Goal: Submit feedback/report problem: Submit feedback/report problem

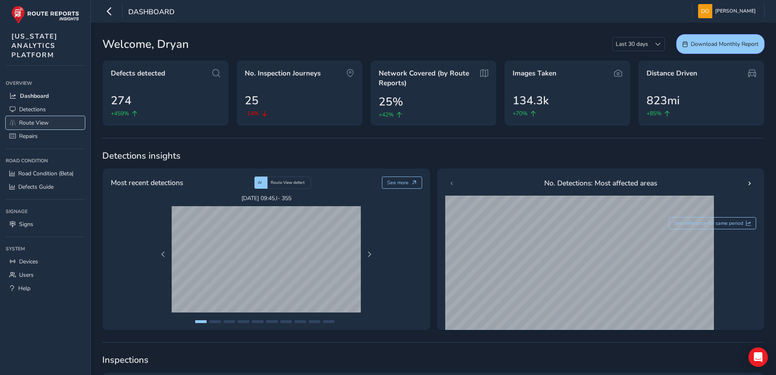
click at [47, 126] on span "Route View" at bounding box center [34, 123] width 30 height 8
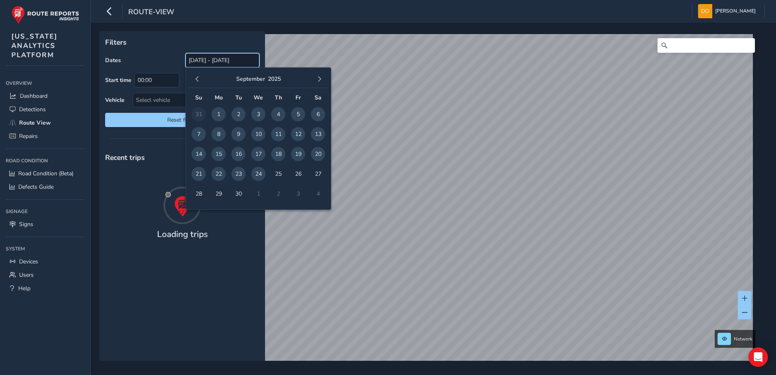
click at [209, 60] on input "[DATE] - [DATE]" at bounding box center [222, 60] width 74 height 14
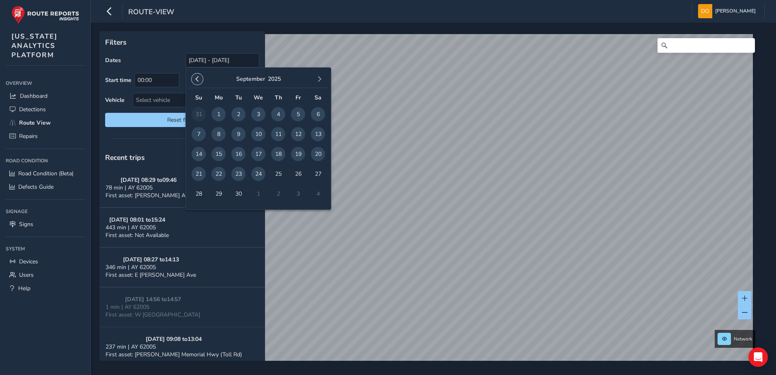
click at [199, 82] on span "button" at bounding box center [197, 79] width 6 height 6
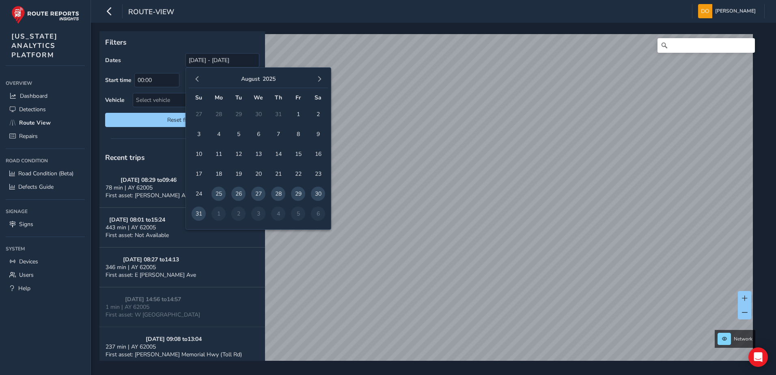
click at [258, 147] on td "13" at bounding box center [258, 154] width 20 height 20
click at [238, 153] on span "12" at bounding box center [238, 154] width 14 height 14
click at [263, 155] on span "13" at bounding box center [258, 154] width 14 height 14
type input "08/12/2025 - 08/13/2025"
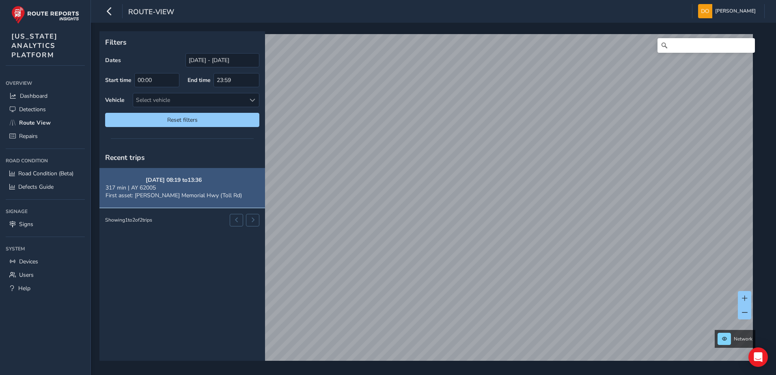
click at [177, 197] on span "First asset: [PERSON_NAME] Memorial Hwy (Toll Rd)" at bounding box center [174, 196] width 136 height 8
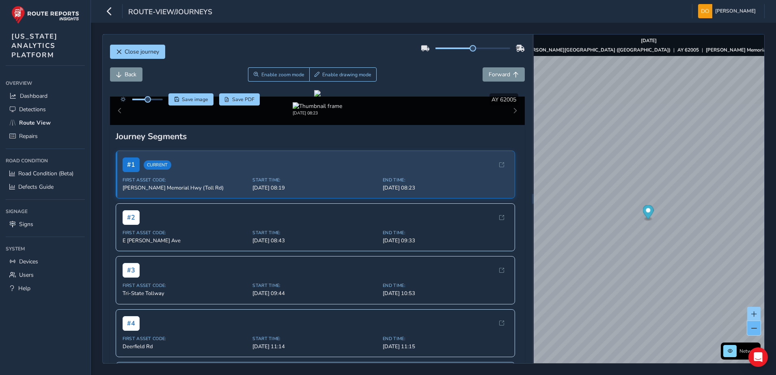
click at [757, 326] on button at bounding box center [753, 328] width 13 height 14
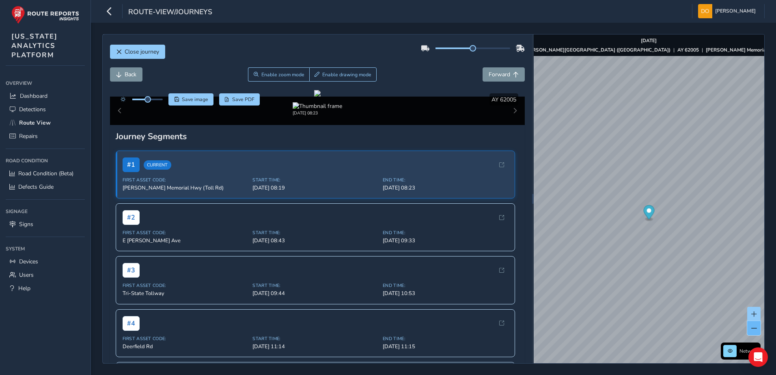
click at [757, 326] on button at bounding box center [753, 328] width 13 height 14
click at [480, 256] on div "Close journey Back Enable zoom mode Enable drawing mode Forward Click and Drag …" at bounding box center [433, 199] width 662 height 330
click at [140, 53] on span "Close journey" at bounding box center [142, 52] width 34 height 8
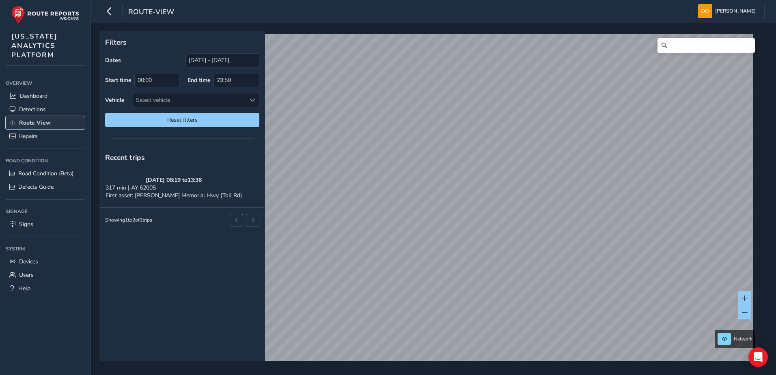
click at [41, 124] on span "Route View" at bounding box center [35, 123] width 32 height 8
click at [747, 300] on span at bounding box center [745, 298] width 6 height 6
click at [746, 298] on span at bounding box center [745, 298] width 6 height 6
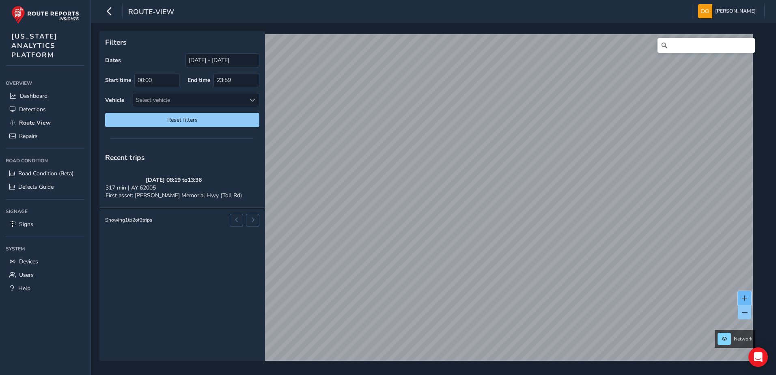
click at [741, 299] on button at bounding box center [744, 298] width 13 height 14
click at [743, 296] on span at bounding box center [745, 298] width 6 height 6
click at [742, 296] on span at bounding box center [745, 298] width 6 height 6
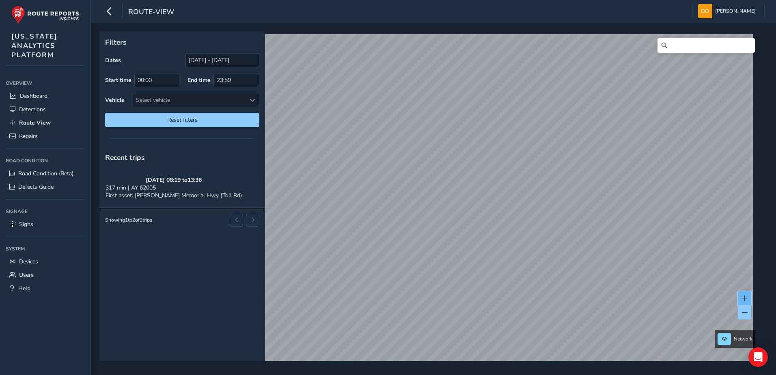
click at [746, 300] on span at bounding box center [745, 298] width 6 height 6
drag, startPoint x: 746, startPoint y: 298, endPoint x: 744, endPoint y: 294, distance: 4.5
click at [745, 298] on span at bounding box center [745, 298] width 6 height 6
click at [744, 298] on span at bounding box center [745, 298] width 6 height 6
click at [744, 297] on span at bounding box center [745, 298] width 6 height 6
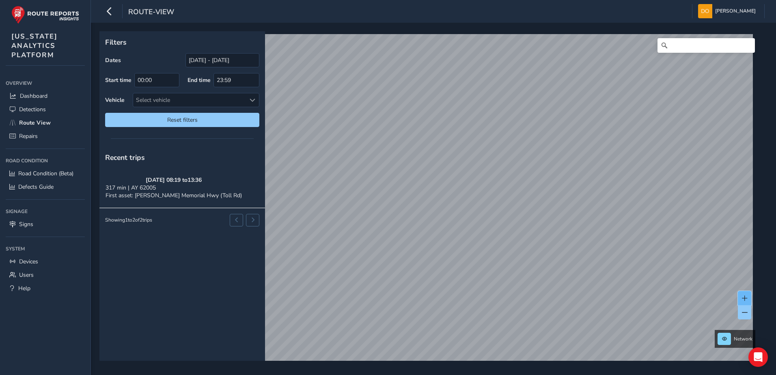
click at [744, 295] on button at bounding box center [744, 298] width 13 height 14
click at [744, 294] on button at bounding box center [744, 298] width 13 height 14
click at [745, 296] on span at bounding box center [745, 298] width 6 height 6
click at [745, 297] on span at bounding box center [745, 298] width 6 height 6
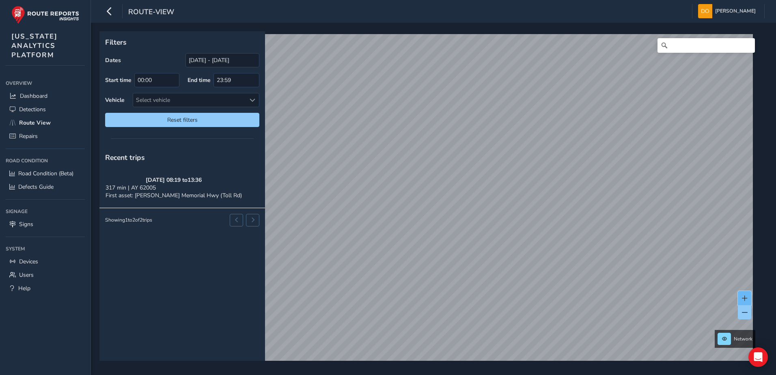
click at [745, 297] on span at bounding box center [745, 298] width 6 height 6
click at [744, 296] on span at bounding box center [745, 298] width 6 height 6
click at [744, 295] on span at bounding box center [745, 298] width 6 height 6
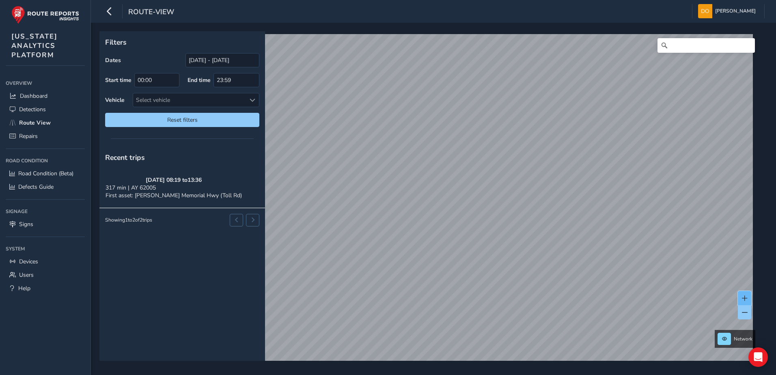
click at [743, 295] on button at bounding box center [744, 298] width 13 height 14
click at [742, 295] on span at bounding box center [745, 298] width 6 height 6
click at [742, 296] on span at bounding box center [745, 298] width 6 height 6
click at [740, 295] on button at bounding box center [744, 298] width 13 height 14
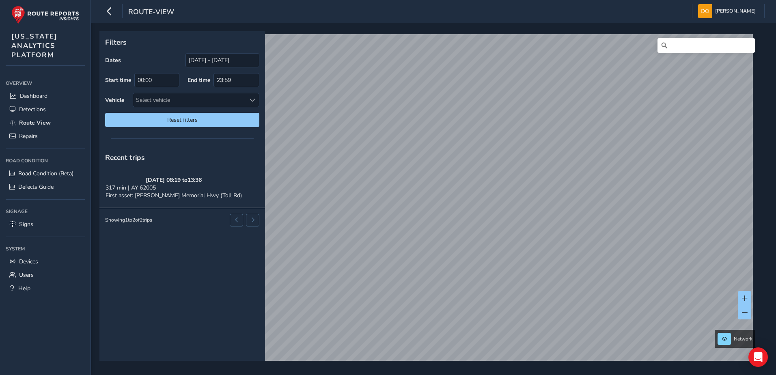
click at [532, 369] on div "Filters Dates 08/12/2025 - 08/13/2025 Start time 00:00 End time 23:59 Vehicle S…" at bounding box center [433, 199] width 685 height 352
click at [436, 375] on html "route-view Don Ryan Colour Scheme: Dark Dim Light Logout Filters Dates 08/12/20…" at bounding box center [388, 187] width 776 height 375
click at [406, 375] on html "route-view Don Ryan Colour Scheme: Dark Dim Light Logout Filters Dates 08/12/20…" at bounding box center [388, 187] width 776 height 375
click at [410, 375] on html "route-view Don Ryan Colour Scheme: Dark Dim Light Logout Filters Dates 08/12/20…" at bounding box center [388, 187] width 776 height 375
click at [418, 375] on html "route-view Don Ryan Colour Scheme: Dark Dim Light Logout Filters Dates 08/12/20…" at bounding box center [388, 187] width 776 height 375
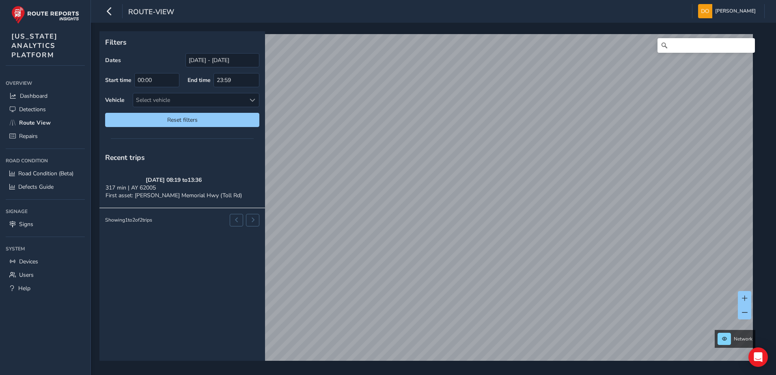
click at [398, 374] on div "Filters Dates 08/12/2025 - 08/13/2025 Start time 00:00 End time 23:59 Vehicle S…" at bounding box center [433, 199] width 685 height 352
click at [442, 367] on div "Filters Dates 08/12/2025 - 08/13/2025 Start time 00:00 End time 23:59 Vehicle S…" at bounding box center [433, 199] width 685 height 352
click at [511, 375] on html "route-view Don Ryan Colour Scheme: Dark Dim Light Logout Filters Dates 08/12/20…" at bounding box center [388, 187] width 776 height 375
click at [517, 375] on html "route-view Don Ryan Colour Scheme: Dark Dim Light Logout Filters Dates 08/12/20…" at bounding box center [388, 187] width 776 height 375
click at [571, 375] on html "route-view Don Ryan Colour Scheme: Dark Dim Light Logout Filters Dates 08/12/20…" at bounding box center [388, 187] width 776 height 375
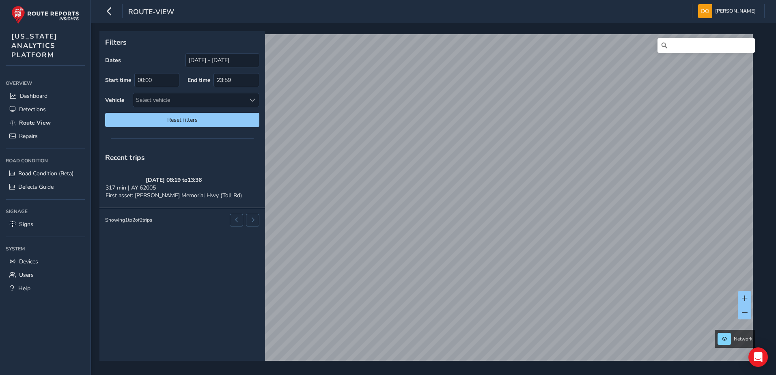
click at [350, 0] on html "route-view Don Ryan Colour Scheme: Dark Dim Light Logout Filters Dates 08/12/20…" at bounding box center [388, 187] width 776 height 375
click at [363, 16] on div "route-view Don Ryan Colour Scheme: Dark Dim Light Logout Filters Dates 08/12/20…" at bounding box center [433, 187] width 685 height 375
click at [477, 371] on div "Filters Dates 08/12/2025 - 08/13/2025 Start time 00:00 End time 23:59 Vehicle S…" at bounding box center [433, 199] width 685 height 352
drag, startPoint x: 421, startPoint y: 126, endPoint x: 431, endPoint y: 141, distance: 17.9
click at [431, 141] on div "x Available inspection trips: Wed, 13 Aug, 10:36" at bounding box center [458, 136] width 77 height 28
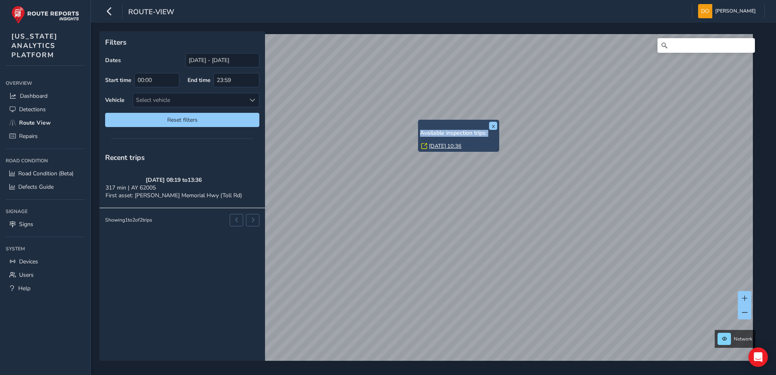
drag, startPoint x: 431, startPoint y: 141, endPoint x: 435, endPoint y: 145, distance: 6.0
click at [435, 145] on link "Wed, 13 Aug, 10:36" at bounding box center [445, 145] width 32 height 7
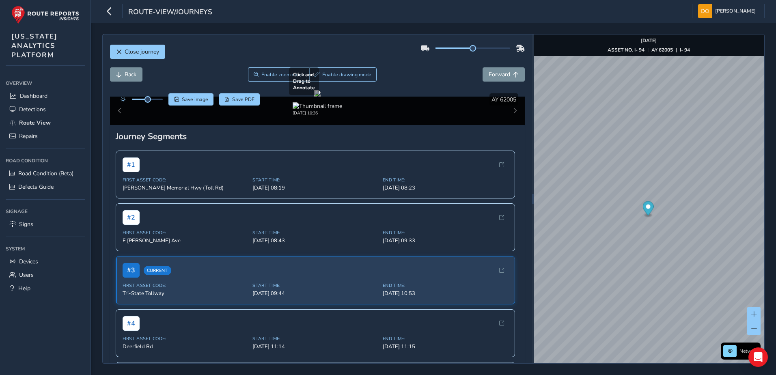
click at [314, 97] on div at bounding box center [317, 93] width 6 height 6
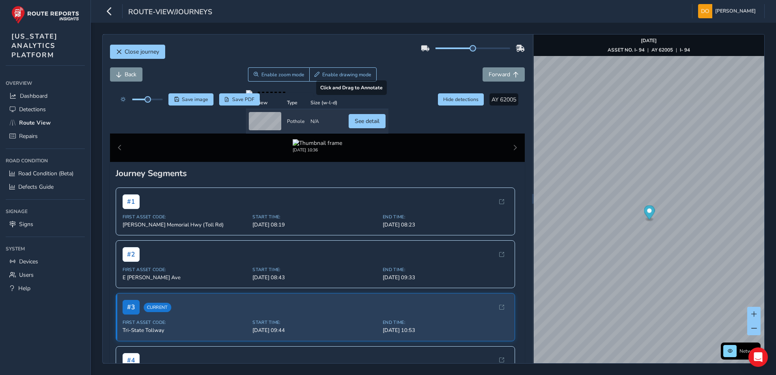
click at [246, 97] on div at bounding box center [317, 93] width 142 height 6
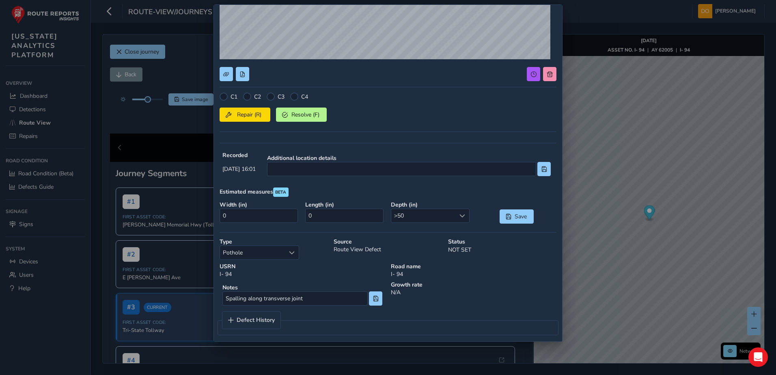
scroll to position [170, 0]
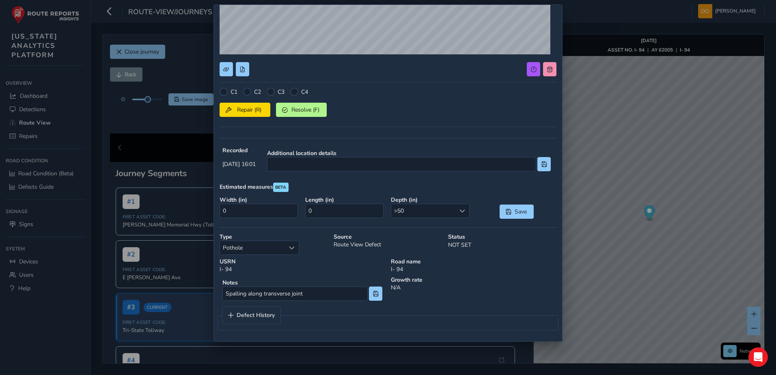
click at [254, 117] on div "C1 C2 C3 C4 Repair (R) Resolve (F)" at bounding box center [388, 110] width 337 height 45
click at [271, 93] on div at bounding box center [271, 92] width 8 height 8
click at [252, 115] on button "Repair (R)" at bounding box center [245, 110] width 51 height 14
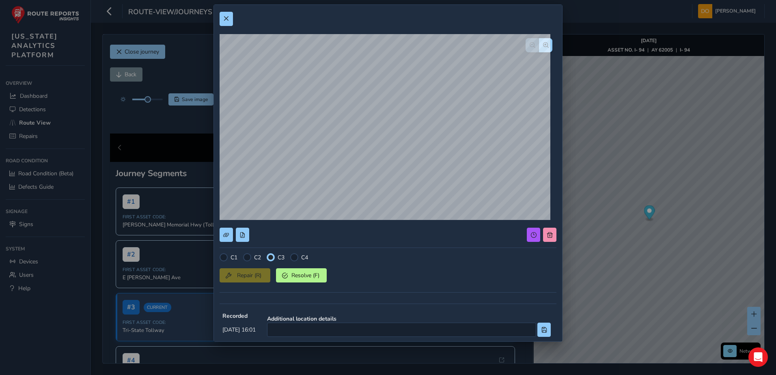
scroll to position [0, 0]
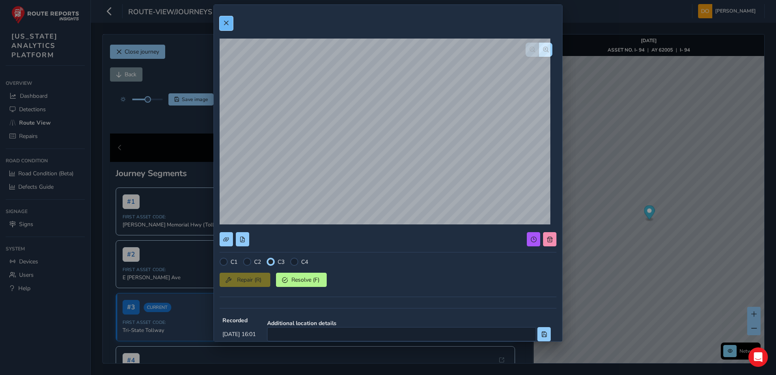
click at [224, 24] on span at bounding box center [226, 23] width 6 height 6
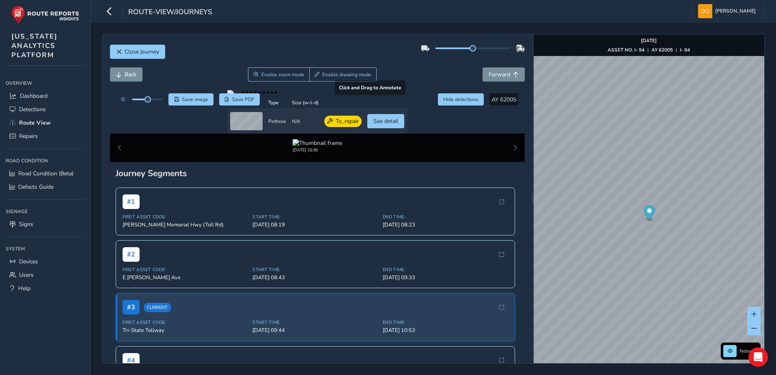
click at [270, 97] on div at bounding box center [317, 93] width 180 height 6
click at [395, 97] on div at bounding box center [317, 93] width 180 height 6
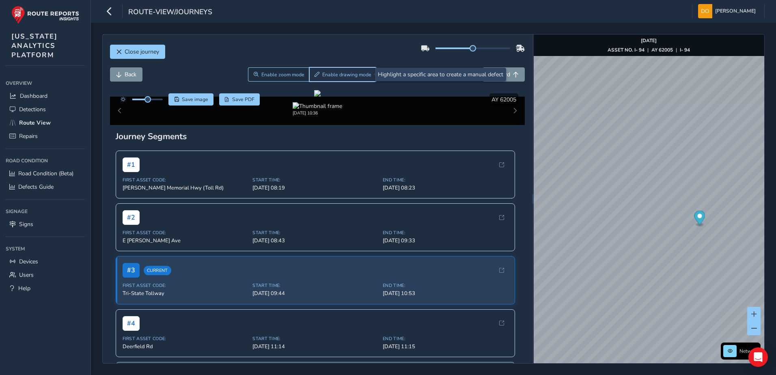
click at [332, 74] on span "Enable drawing mode" at bounding box center [346, 74] width 49 height 6
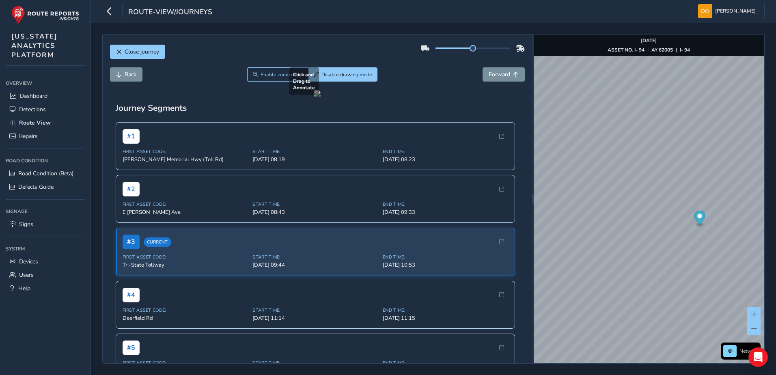
drag, startPoint x: 116, startPoint y: 155, endPoint x: 256, endPoint y: 191, distance: 144.1
click at [314, 97] on div at bounding box center [317, 93] width 6 height 6
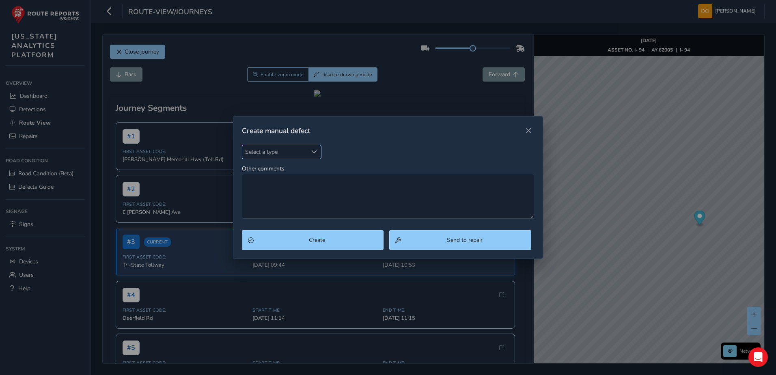
click at [314, 152] on span "Select a type" at bounding box center [314, 152] width 6 height 6
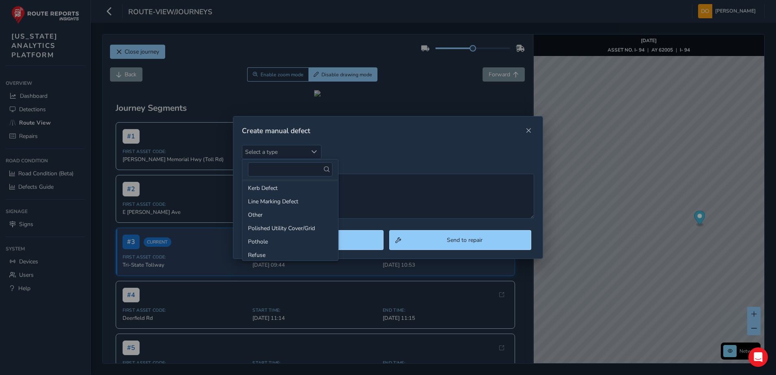
scroll to position [71, 0]
click at [265, 210] on li "Pothole" at bounding box center [290, 211] width 96 height 13
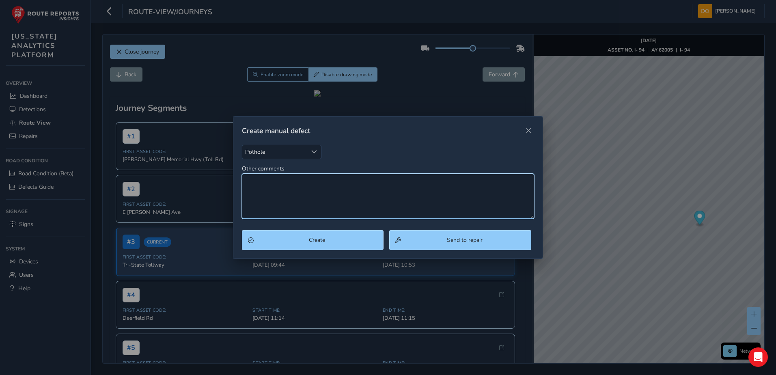
click at [344, 198] on textarea "Other comments" at bounding box center [388, 196] width 293 height 45
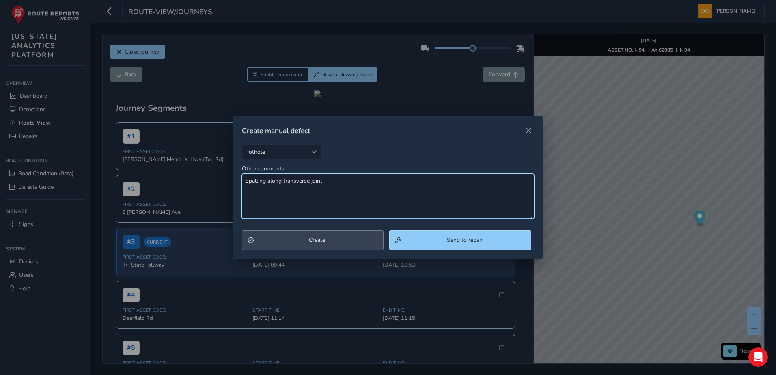
type textarea "Spalling along transverse joint"
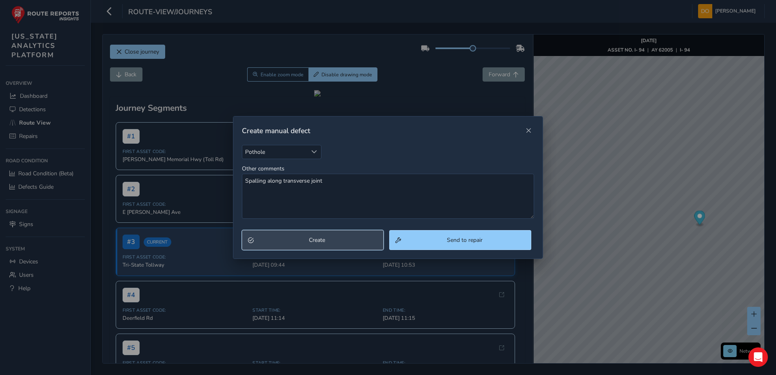
click at [343, 243] on span "Create" at bounding box center [317, 240] width 121 height 8
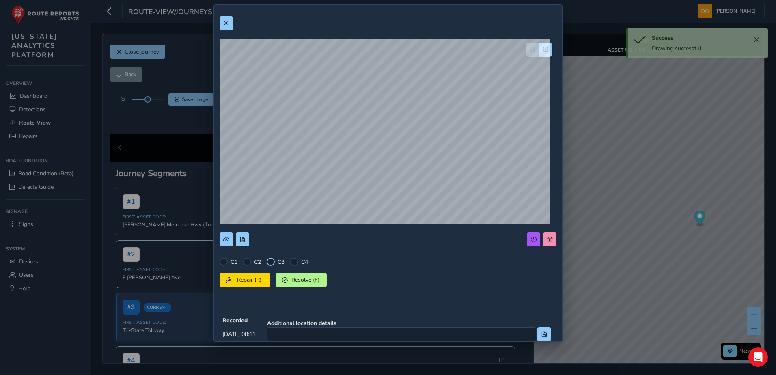
click at [272, 264] on div at bounding box center [271, 262] width 8 height 8
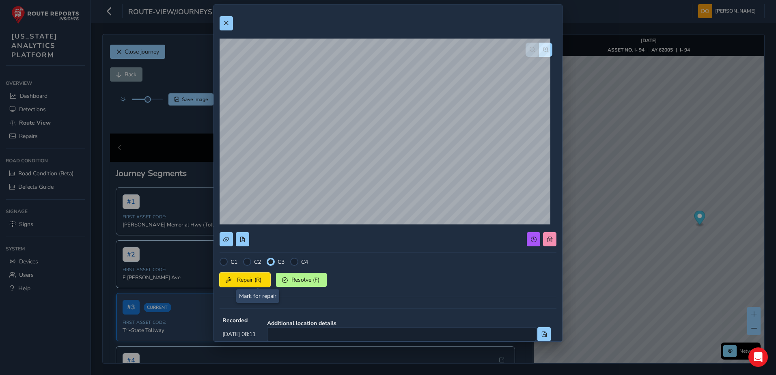
click at [256, 279] on span "Repair (R)" at bounding box center [249, 280] width 30 height 8
click at [229, 22] on span at bounding box center [226, 23] width 6 height 6
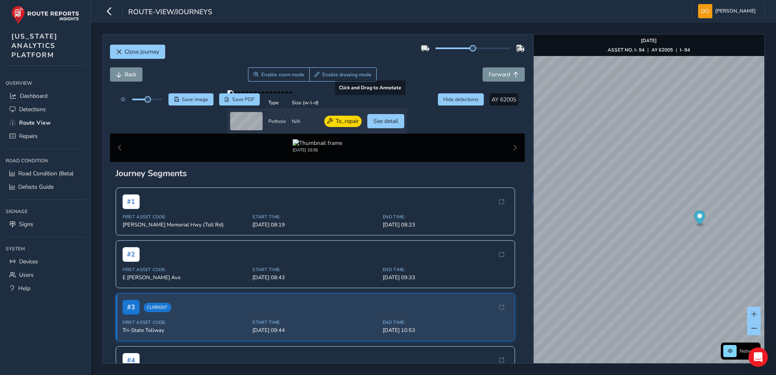
click at [388, 97] on div at bounding box center [317, 93] width 180 height 6
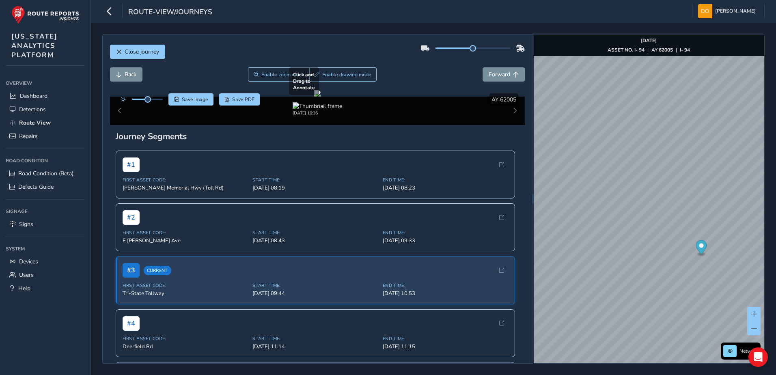
drag, startPoint x: 212, startPoint y: 167, endPoint x: 276, endPoint y: 167, distance: 64.1
click at [314, 97] on div at bounding box center [317, 93] width 6 height 6
click at [334, 71] on span "Enable drawing mode" at bounding box center [346, 74] width 49 height 6
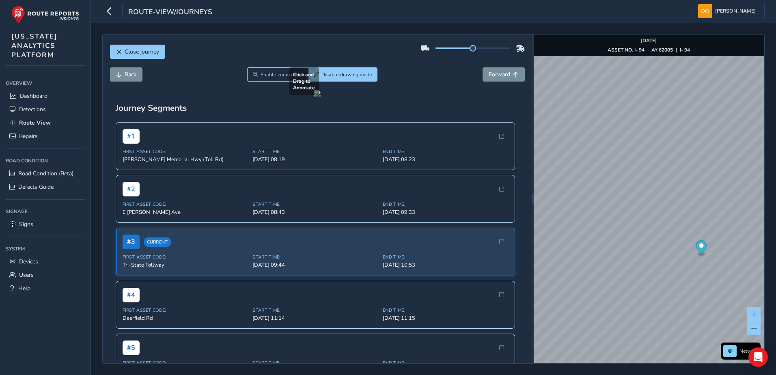
drag, startPoint x: 117, startPoint y: 160, endPoint x: 273, endPoint y: 202, distance: 161.5
click at [314, 97] on div at bounding box center [317, 93] width 6 height 6
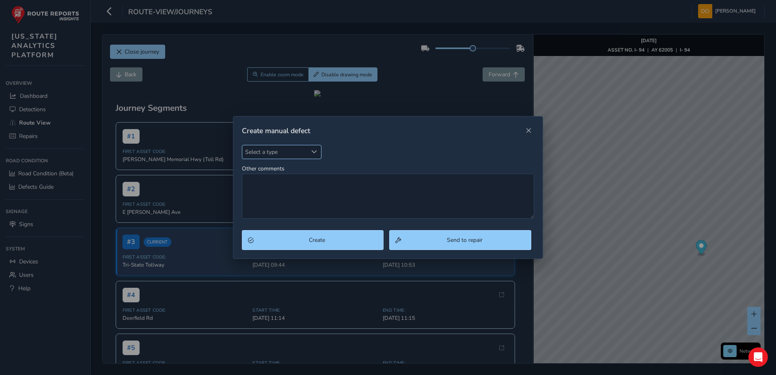
click at [312, 151] on span "Select a type" at bounding box center [314, 152] width 6 height 6
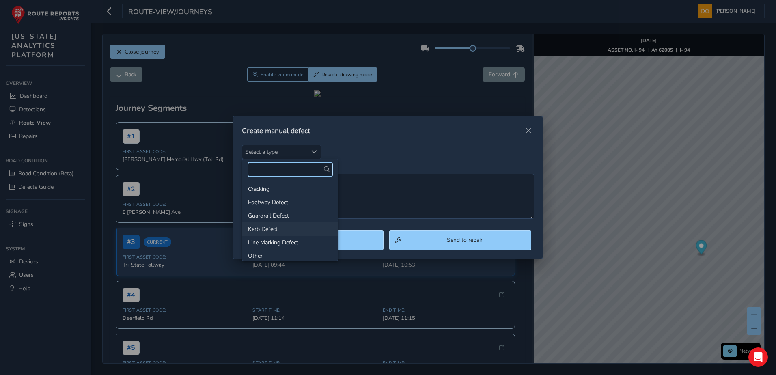
scroll to position [71, 0]
click at [259, 208] on li "Pothole" at bounding box center [290, 211] width 96 height 13
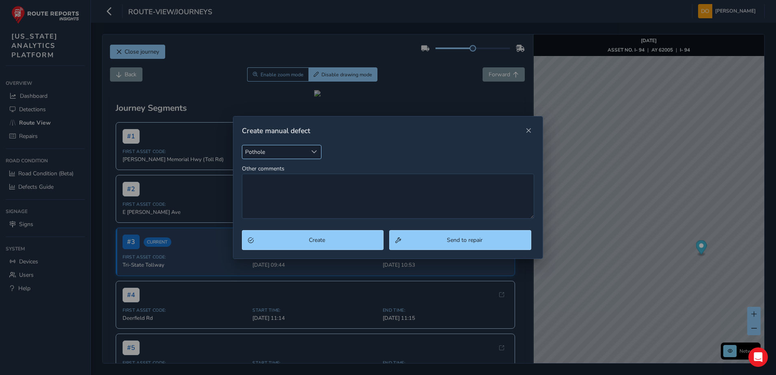
click at [264, 150] on span "Pothole" at bounding box center [274, 151] width 65 height 13
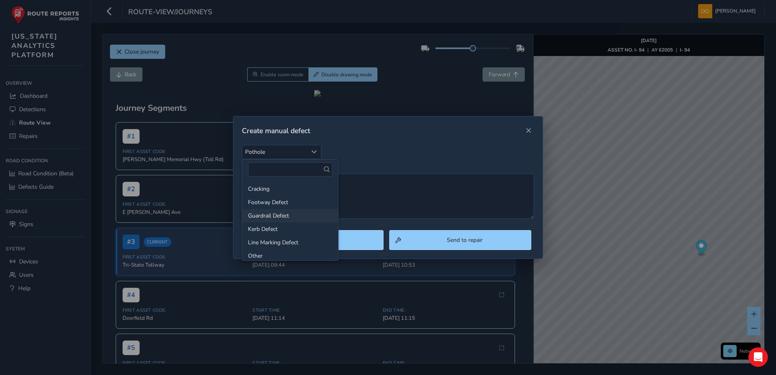
scroll to position [29, 0]
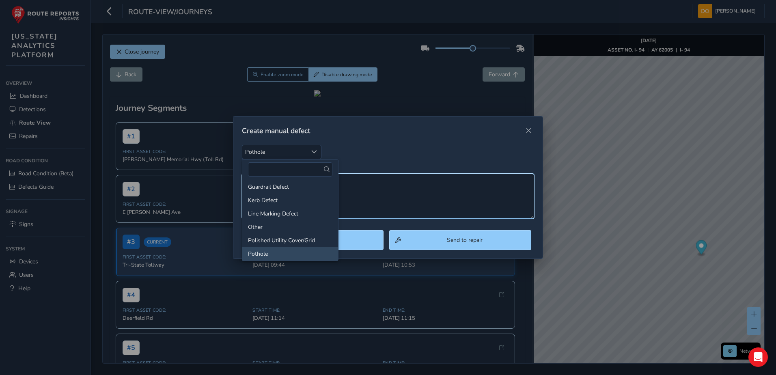
click at [383, 192] on textarea "Other comments" at bounding box center [388, 196] width 293 height 45
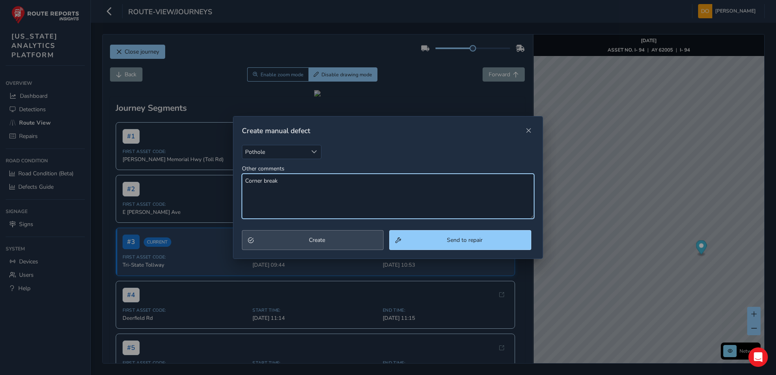
type textarea "Corner break"
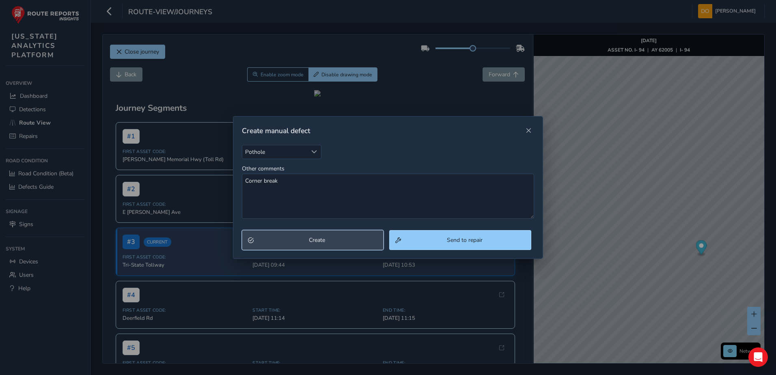
click at [348, 235] on button "Create" at bounding box center [313, 240] width 142 height 20
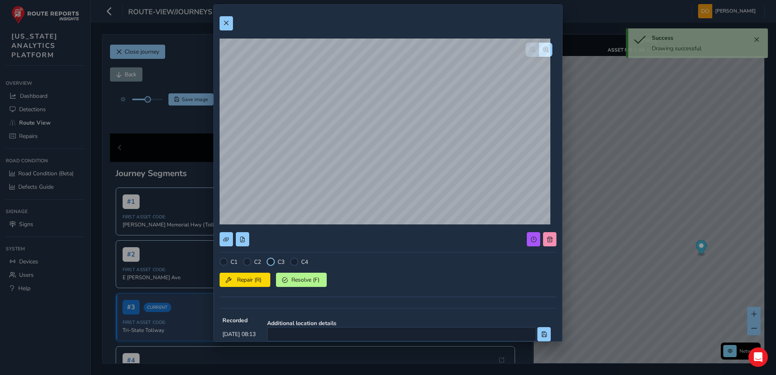
click at [272, 261] on div at bounding box center [271, 262] width 8 height 8
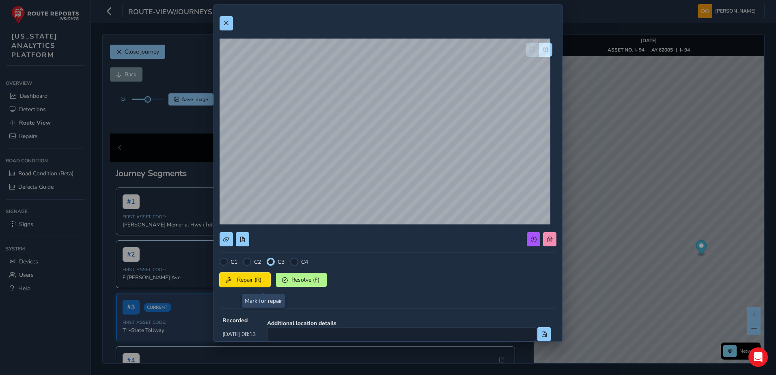
click at [261, 285] on button "Repair (R)" at bounding box center [245, 280] width 51 height 14
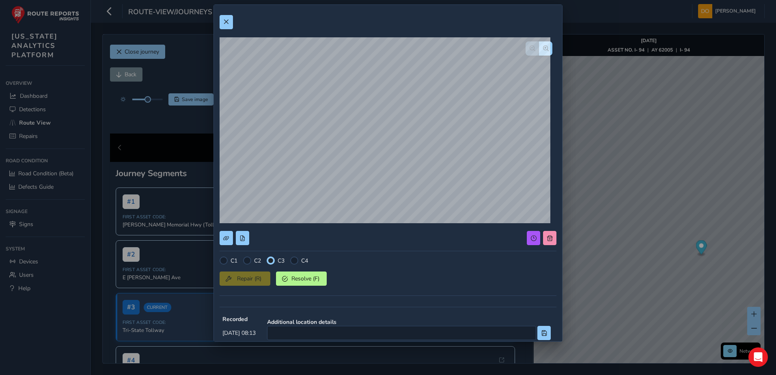
scroll to position [0, 0]
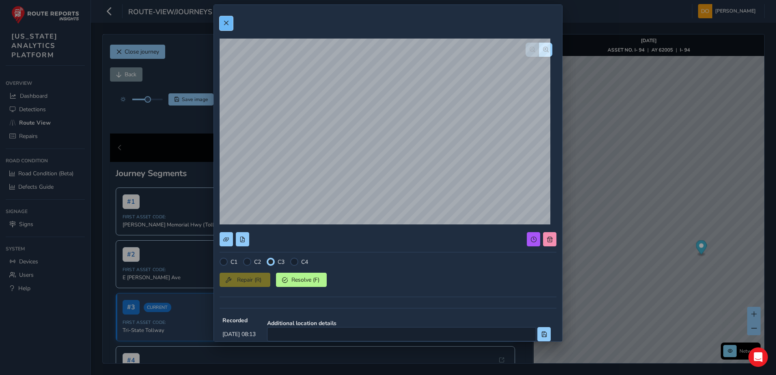
click at [222, 22] on button at bounding box center [226, 23] width 13 height 14
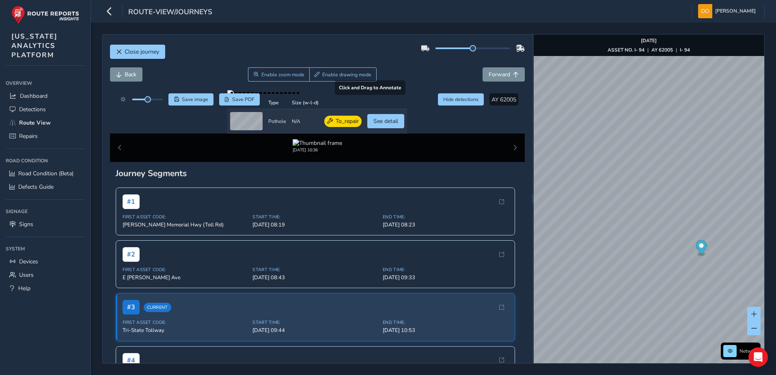
click at [392, 97] on div at bounding box center [317, 93] width 180 height 6
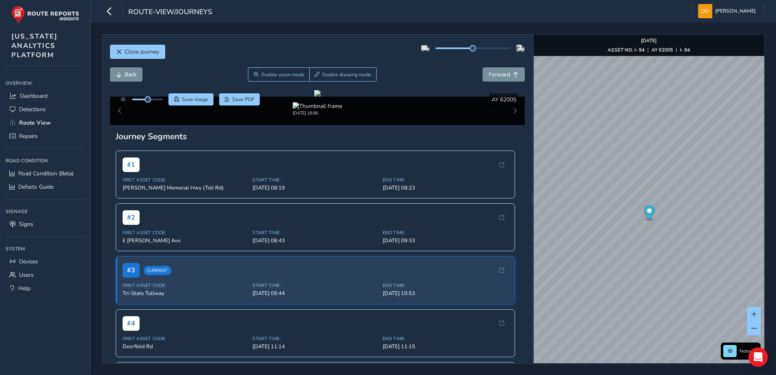
click at [257, 83] on div "Back Enable zoom mode Enable drawing mode Forward" at bounding box center [317, 78] width 415 height 23
click at [261, 80] on button "Enable zoom mode" at bounding box center [279, 74] width 62 height 14
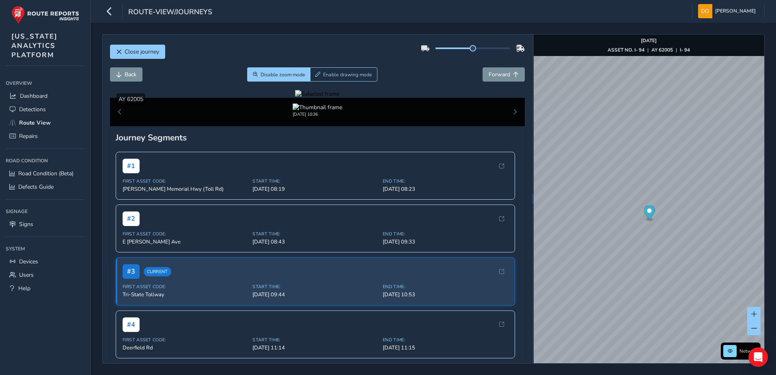
click at [339, 98] on div at bounding box center [317, 94] width 44 height 8
drag, startPoint x: 403, startPoint y: 134, endPoint x: 393, endPoint y: 107, distance: 29.0
click at [339, 92] on figure at bounding box center [317, 94] width 44 height 8
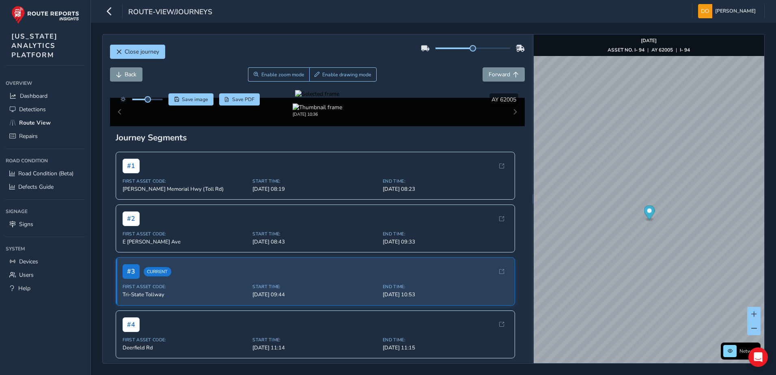
click at [339, 98] on div at bounding box center [317, 94] width 44 height 8
drag, startPoint x: 452, startPoint y: 122, endPoint x: 374, endPoint y: 129, distance: 78.6
click at [339, 98] on div at bounding box center [317, 94] width 44 height 8
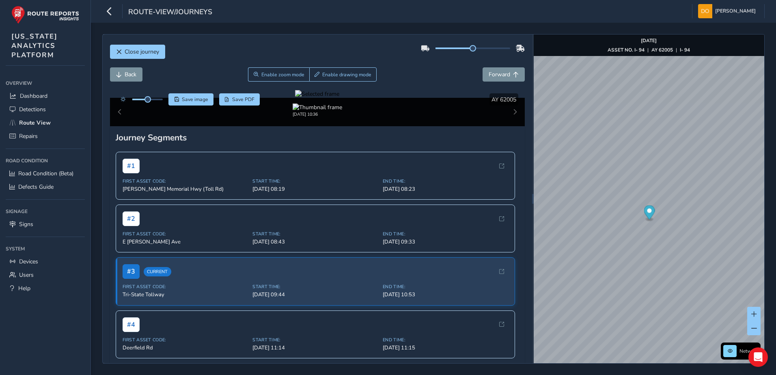
click at [339, 98] on div at bounding box center [317, 94] width 44 height 8
click at [291, 79] on button "Enable zoom mode" at bounding box center [279, 74] width 62 height 14
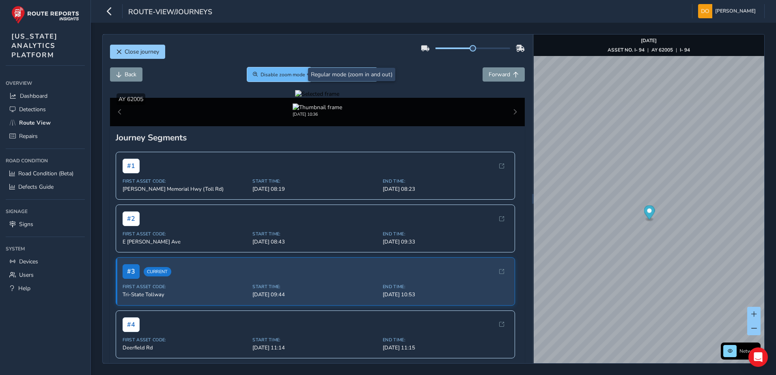
click at [291, 79] on button "Disable zoom mode" at bounding box center [278, 74] width 63 height 14
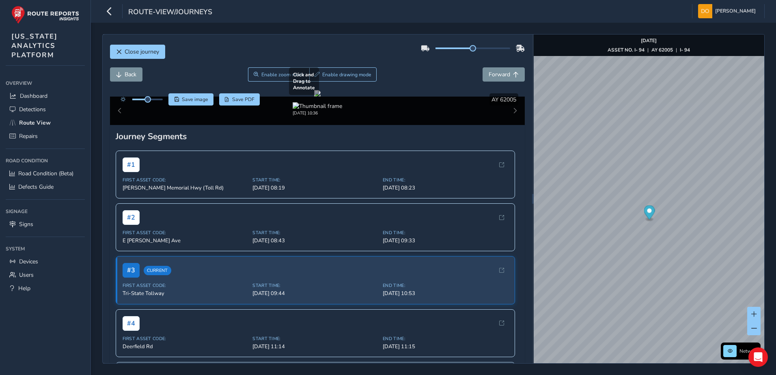
click at [321, 97] on div at bounding box center [317, 93] width 6 height 6
click at [319, 72] on button "Enable drawing mode" at bounding box center [343, 74] width 68 height 14
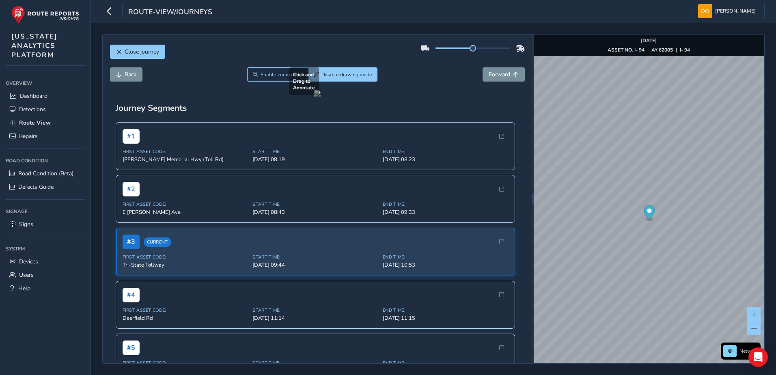
drag, startPoint x: 187, startPoint y: 173, endPoint x: 385, endPoint y: 97, distance: 211.7
click at [321, 97] on div at bounding box center [317, 93] width 6 height 6
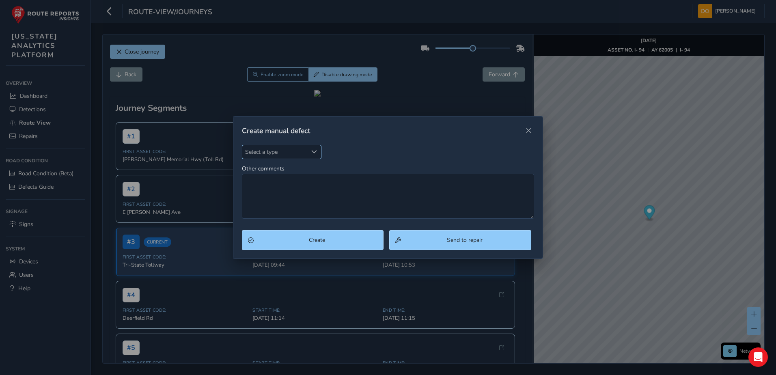
click at [313, 154] on span "Select a type" at bounding box center [314, 152] width 6 height 6
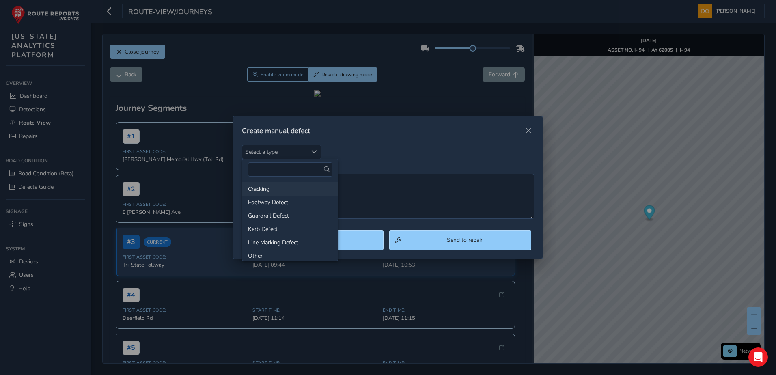
click at [262, 185] on li "Cracking" at bounding box center [290, 188] width 96 height 13
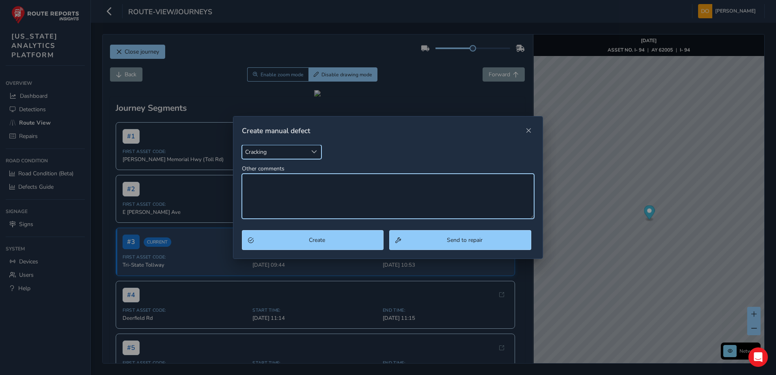
click at [310, 194] on textarea "Other comments" at bounding box center [388, 196] width 293 height 45
type textarea "Longitudinal cracking in multiple panels and lanes"
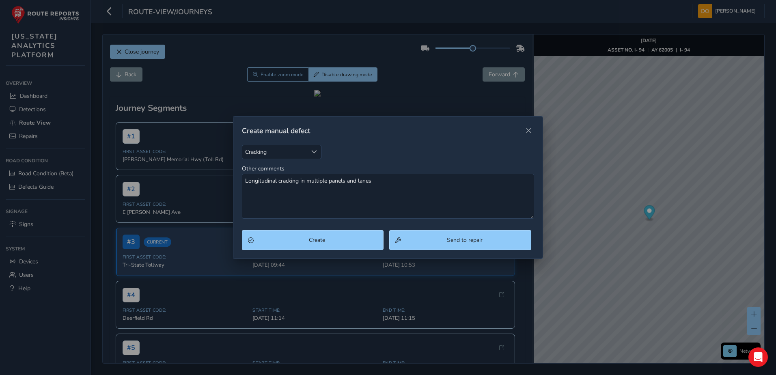
click at [355, 253] on div "Create Send to repair" at bounding box center [388, 244] width 310 height 28
click at [351, 244] on span "Create" at bounding box center [317, 240] width 121 height 8
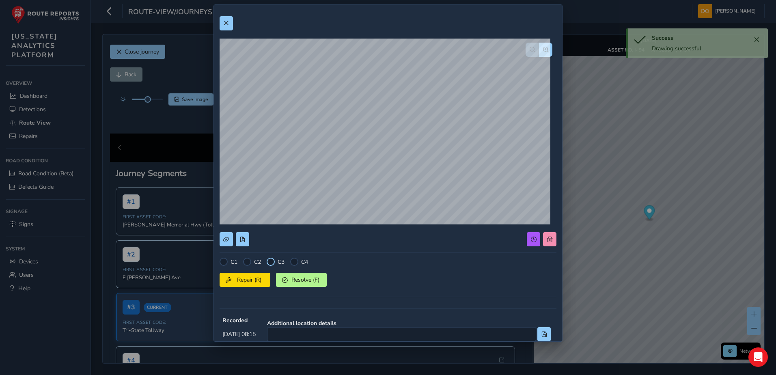
click at [269, 261] on div at bounding box center [271, 262] width 8 height 8
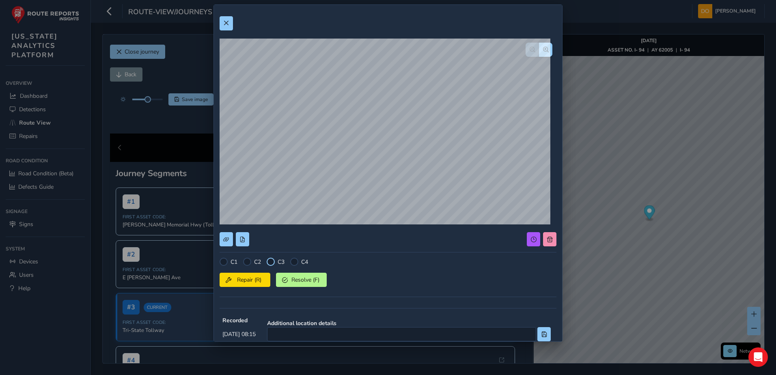
click at [268, 263] on div at bounding box center [271, 262] width 8 height 8
click at [258, 279] on span "Repair (R)" at bounding box center [249, 280] width 30 height 8
click at [224, 20] on button at bounding box center [226, 23] width 13 height 14
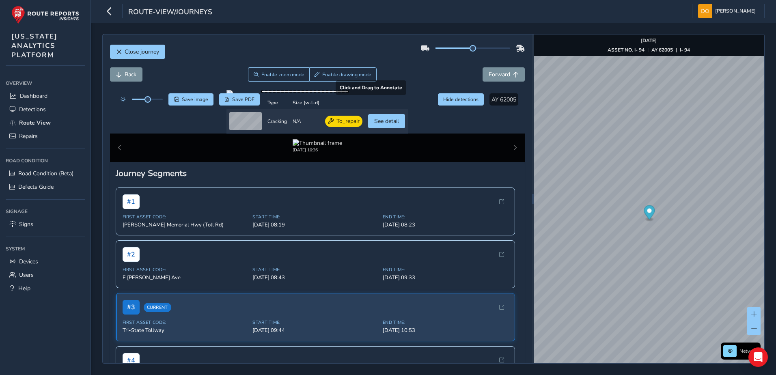
click at [408, 97] on div at bounding box center [316, 93] width 181 height 6
